Goal: Find contact information: Find contact information

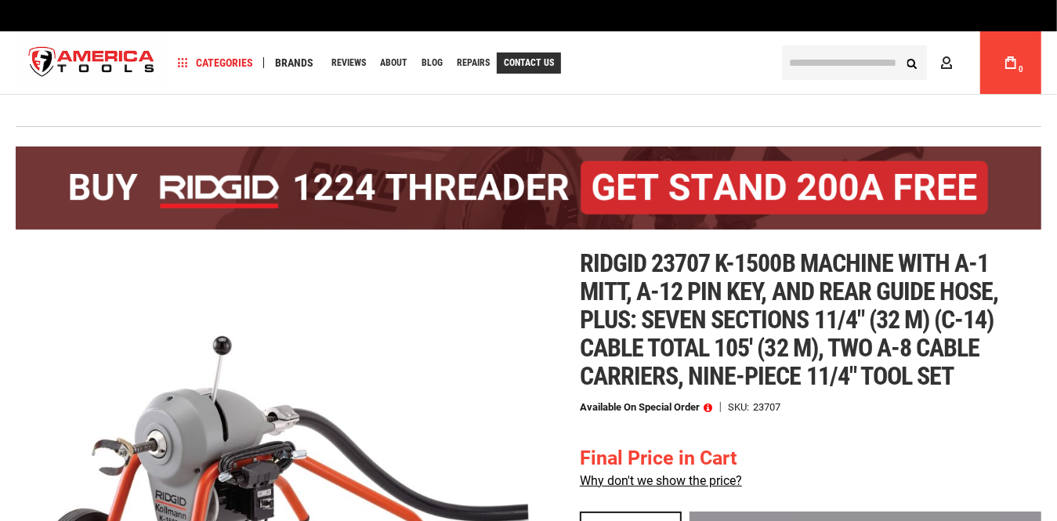
click at [538, 66] on span "Contact Us" at bounding box center [529, 62] width 50 height 9
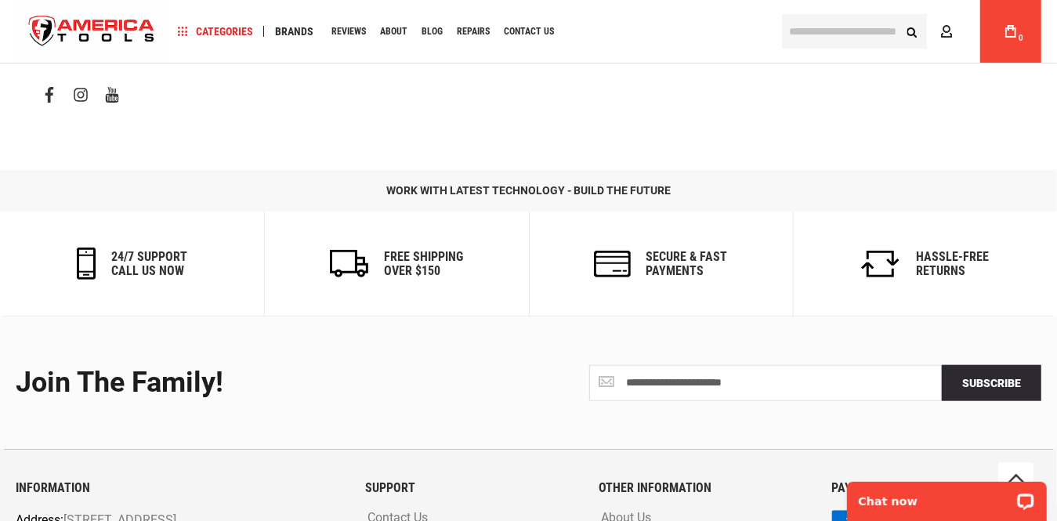
scroll to position [998, 0]
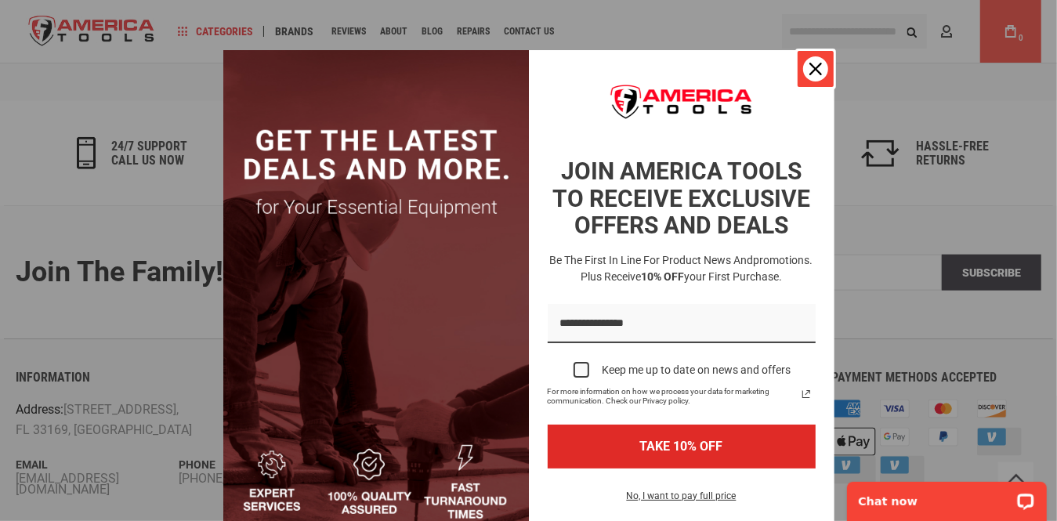
click at [809, 67] on icon "close icon" at bounding box center [815, 69] width 13 height 13
